Goal: Task Accomplishment & Management: Use online tool/utility

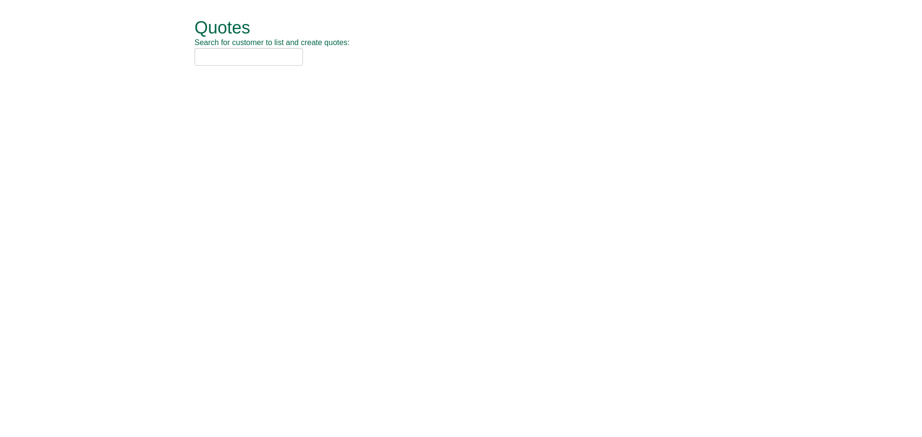
click at [276, 68] on div "Quotes Search for customer to list and create quotes:" at bounding box center [467, 42] width 547 height 85
click at [270, 59] on input "text" at bounding box center [248, 57] width 108 height 18
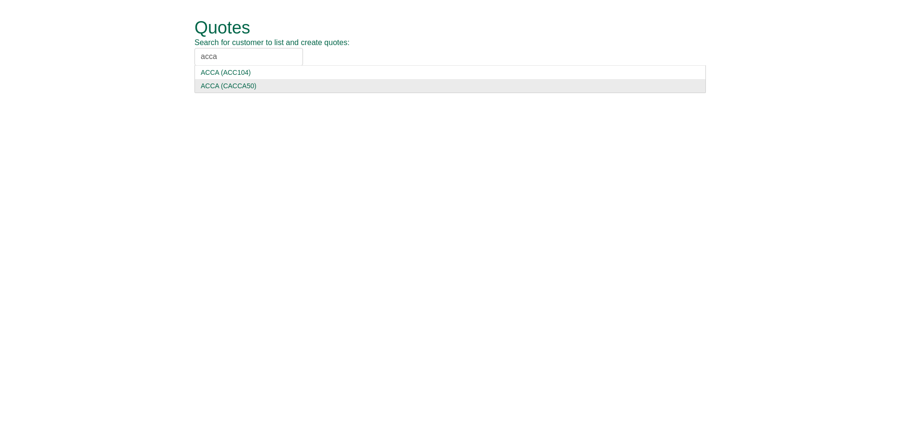
type input "acca"
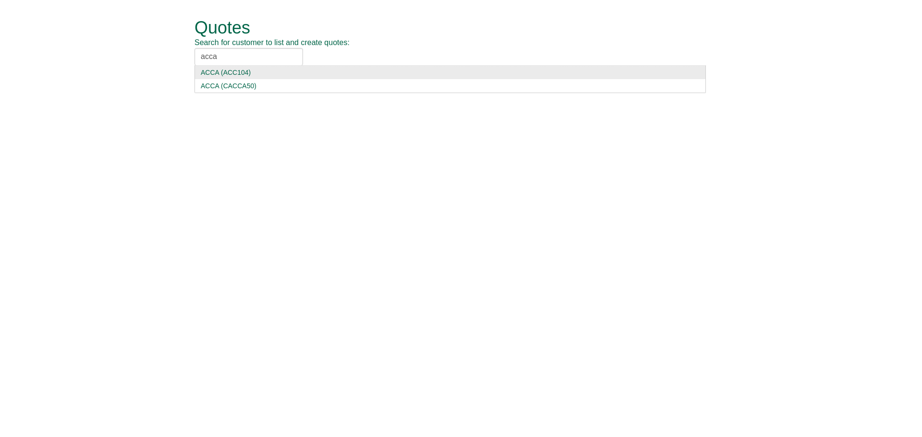
click at [227, 66] on li "ACCA (ACC104)" at bounding box center [449, 72] width 511 height 13
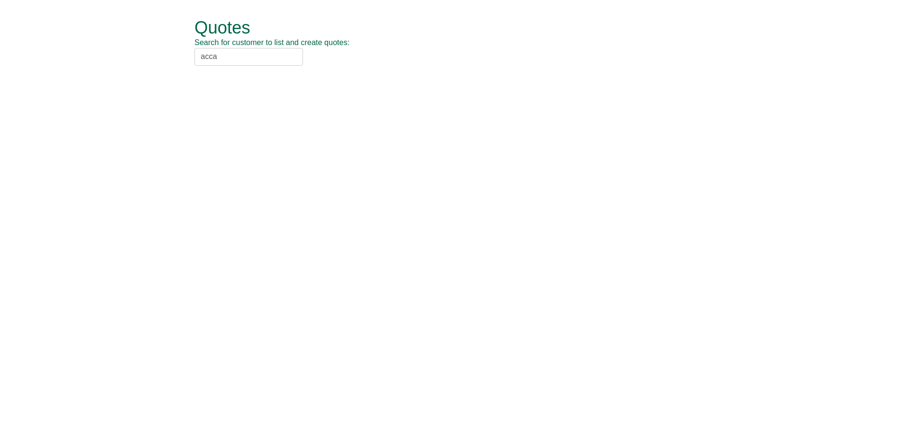
click at [231, 56] on input "acca" at bounding box center [248, 57] width 108 height 18
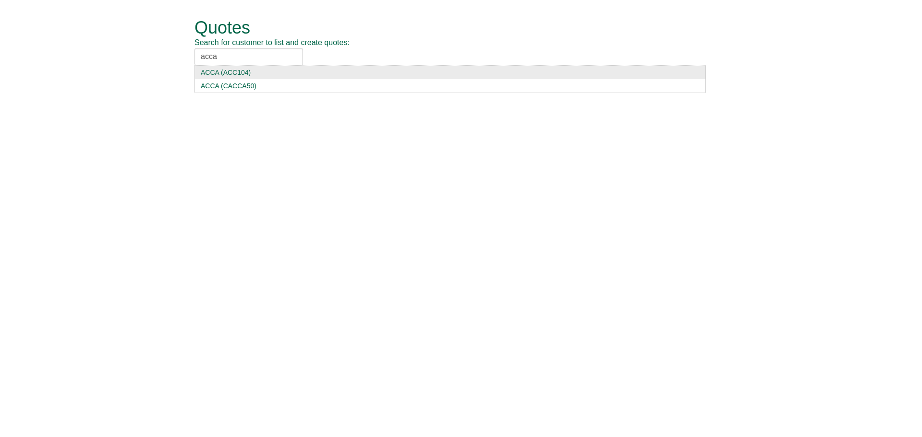
click at [235, 72] on div "ACCA (ACC104)" at bounding box center [450, 73] width 499 height 10
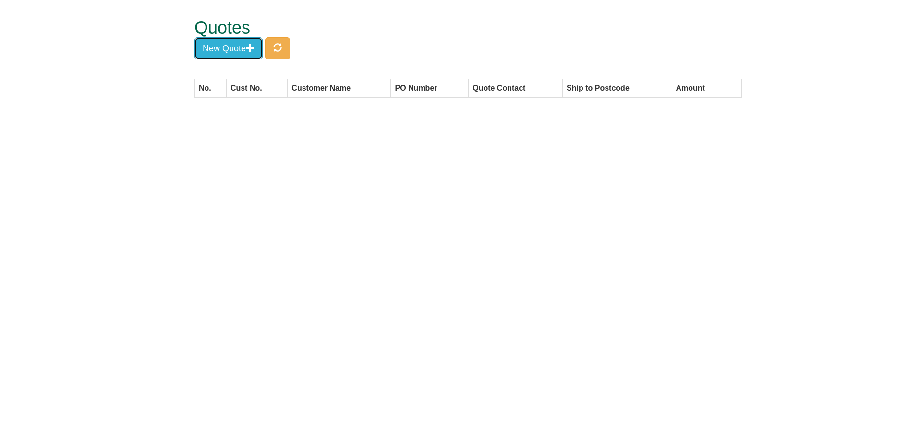
click at [235, 41] on button "New Quote" at bounding box center [228, 48] width 68 height 22
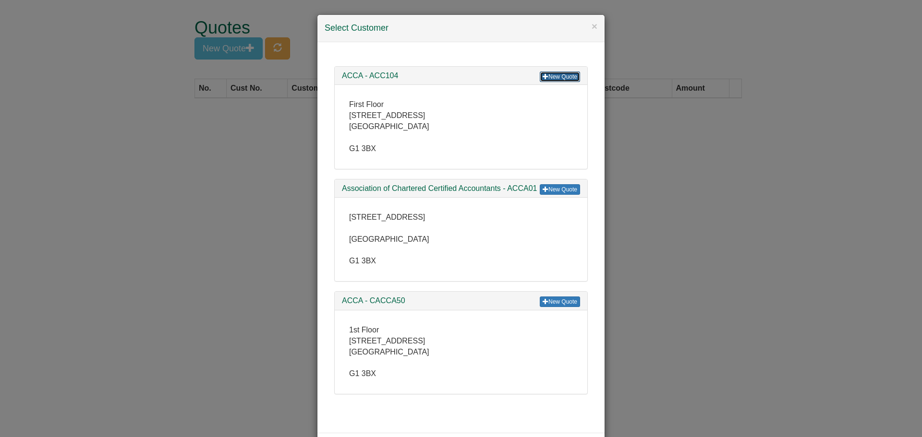
click at [546, 77] on link "New Quote" at bounding box center [560, 77] width 40 height 11
click at [594, 22] on div "× Select Customer" at bounding box center [460, 28] width 287 height 27
click at [586, 25] on h4 "Select Customer" at bounding box center [460, 28] width 273 height 12
click at [591, 26] on button "×" at bounding box center [594, 26] width 6 height 10
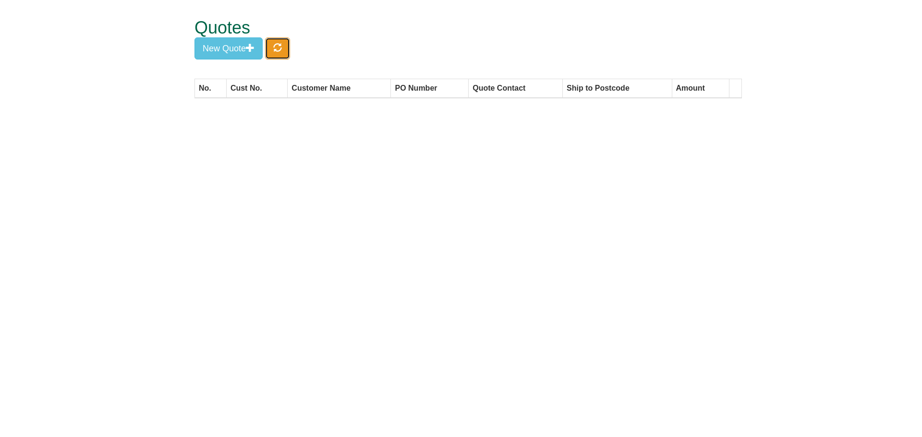
click at [273, 43] on button "button" at bounding box center [277, 48] width 25 height 22
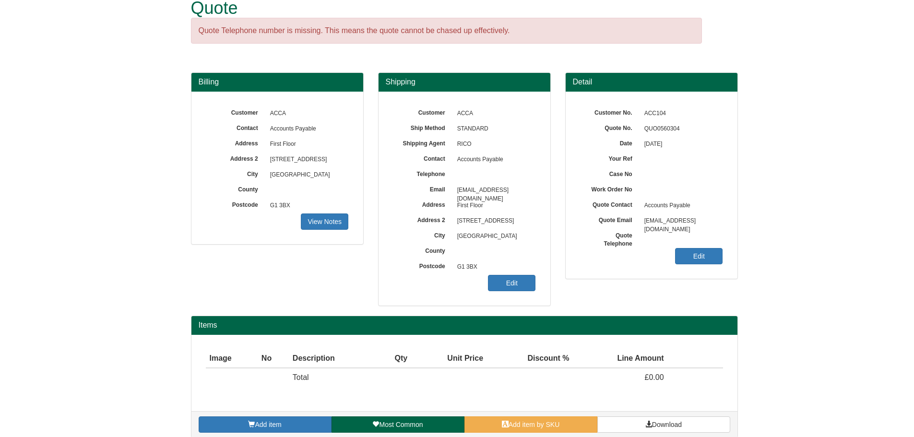
scroll to position [30, 0]
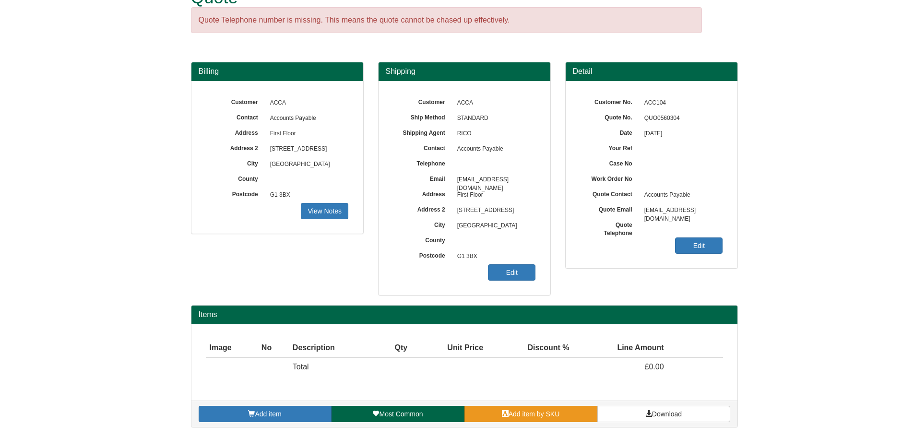
click at [560, 418] on span "Add item by SKU" at bounding box center [534, 414] width 51 height 8
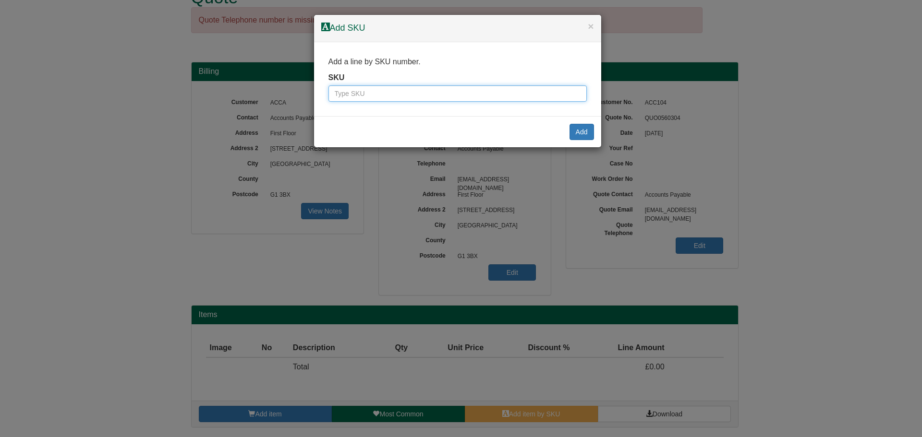
click at [429, 96] on input "text" at bounding box center [457, 93] width 258 height 16
type input "7257"
click at [582, 133] on button "Add" at bounding box center [581, 132] width 24 height 16
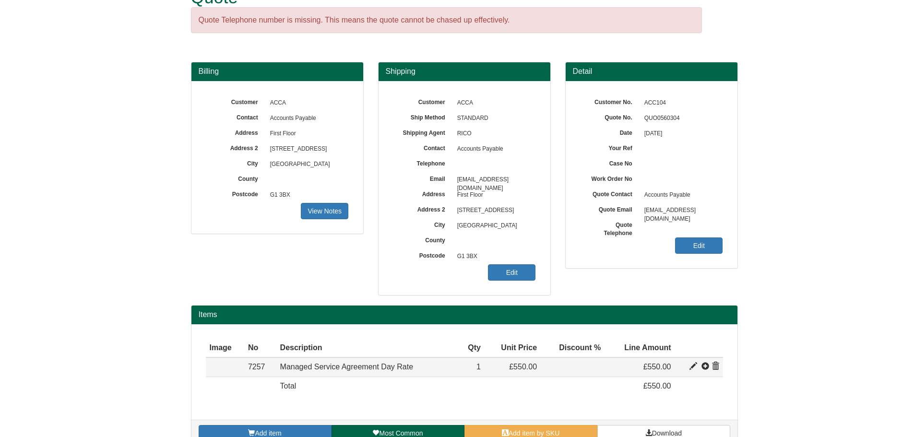
click at [693, 366] on span at bounding box center [694, 367] width 8 height 8
type input "Managed Service Agreement Day Rate"
type input "199.00"
type input "550.00"
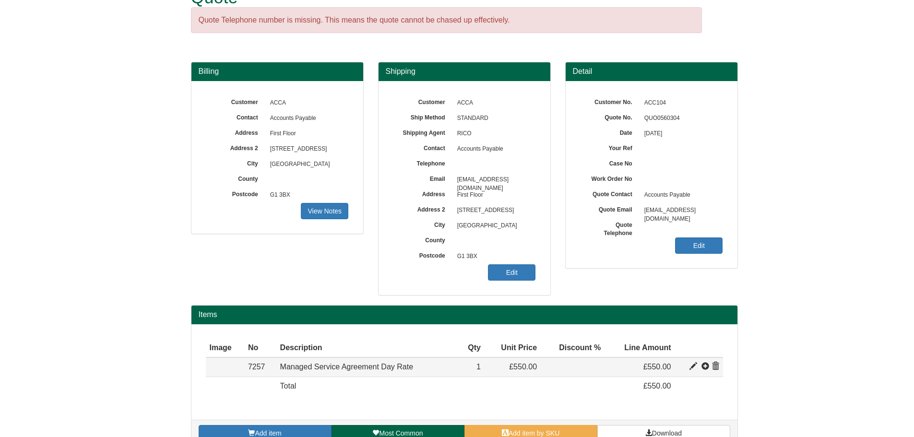
type input "1"
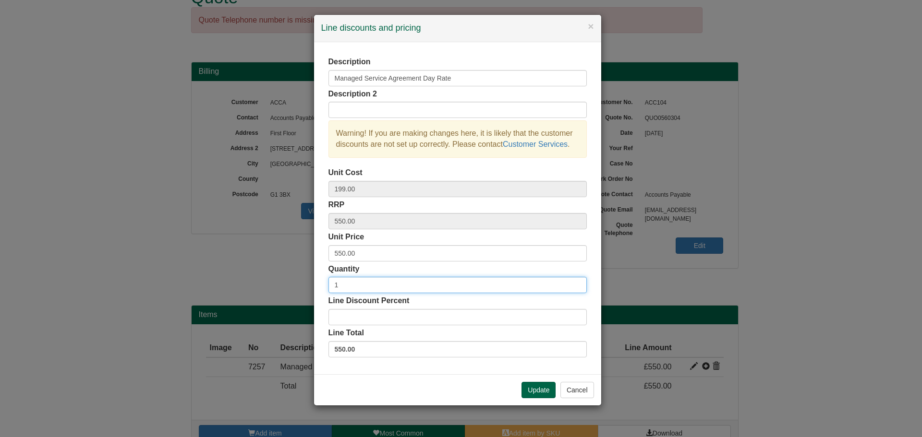
click at [396, 286] on input "1" at bounding box center [457, 285] width 258 height 16
type input "5"
click at [467, 372] on div "Description Managed Service Agreement Day Rate Description 2 Warning! If you ar…" at bounding box center [457, 208] width 287 height 332
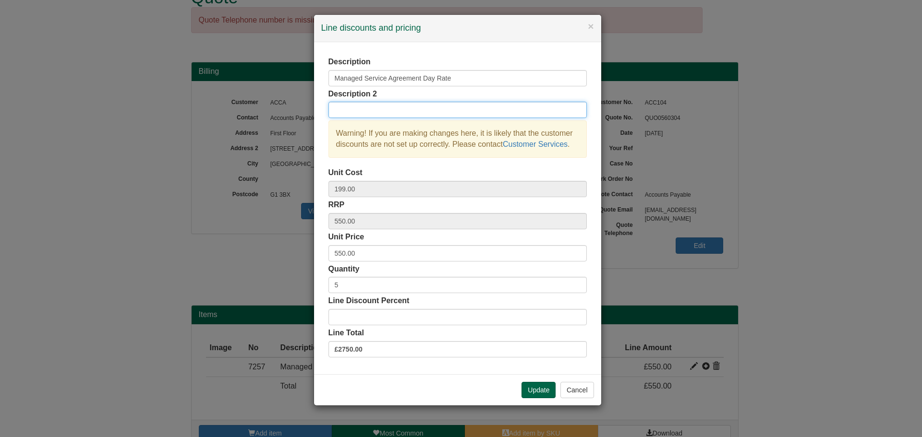
click at [439, 118] on input "text" at bounding box center [457, 110] width 258 height 16
type input "5x managed service days"
click at [533, 381] on div "Update Cancel" at bounding box center [457, 389] width 287 height 31
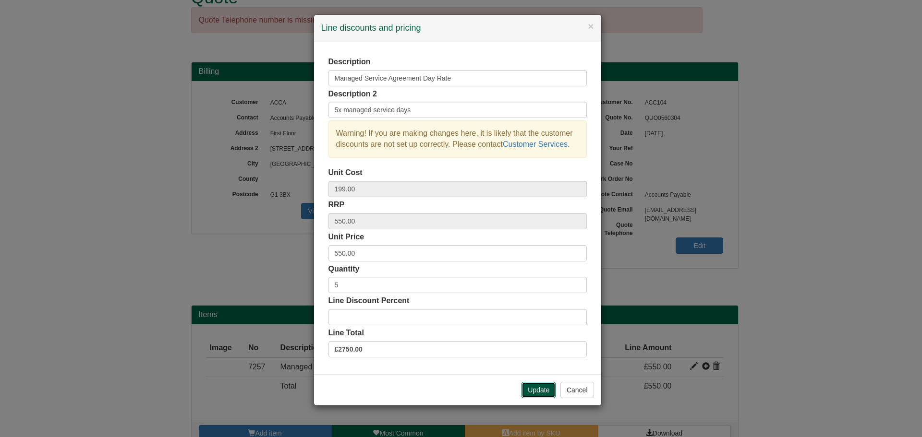
click at [531, 382] on button "Update" at bounding box center [538, 390] width 34 height 16
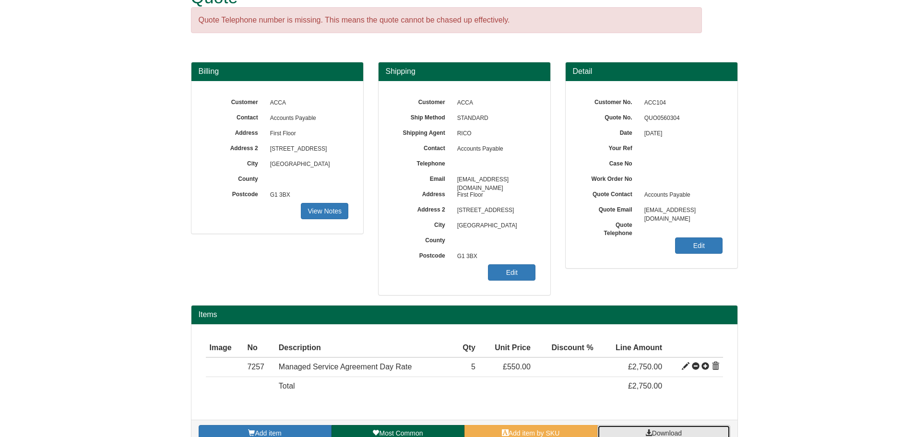
click at [638, 429] on link "Download" at bounding box center [664, 433] width 133 height 16
